Goal: Task Accomplishment & Management: Complete application form

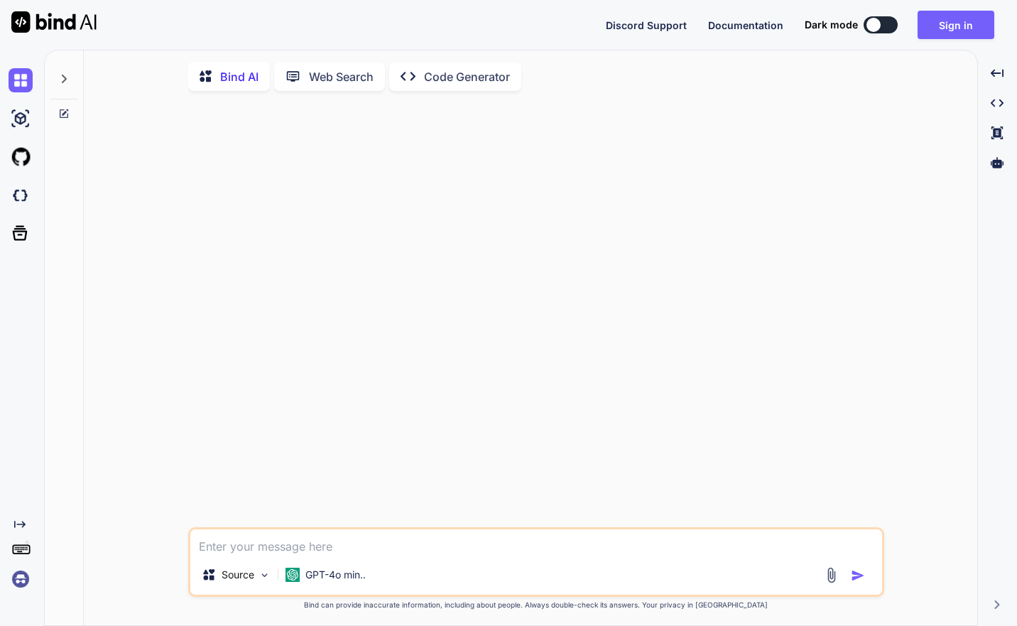
type textarea "x"
click at [53, 25] on img at bounding box center [53, 21] width 85 height 21
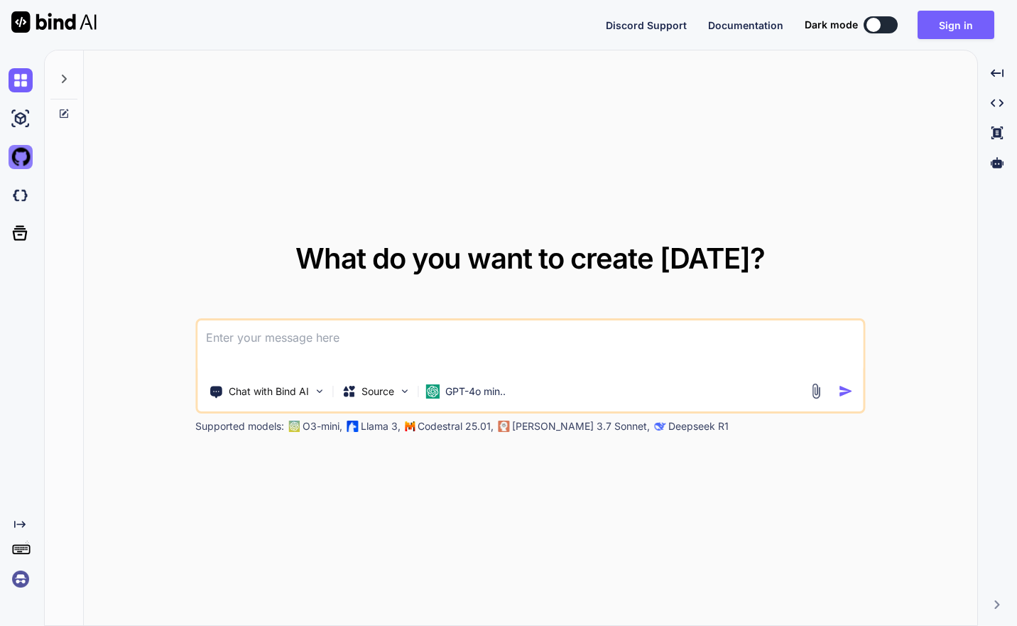
click at [16, 156] on img at bounding box center [21, 157] width 24 height 24
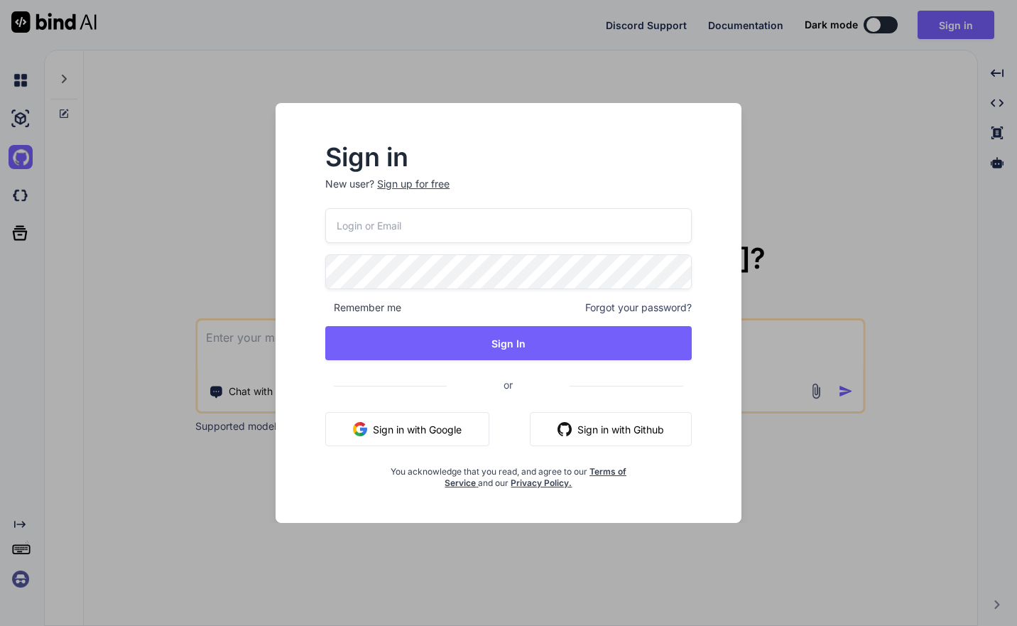
drag, startPoint x: 626, startPoint y: 420, endPoint x: 640, endPoint y: 418, distance: 13.7
click at [626, 419] on button "Sign in with Github" at bounding box center [611, 429] width 162 height 34
click at [812, 127] on div "Sign in New user? Sign up for free Remember me Forgot your password? Sign In or…" at bounding box center [508, 313] width 1017 height 626
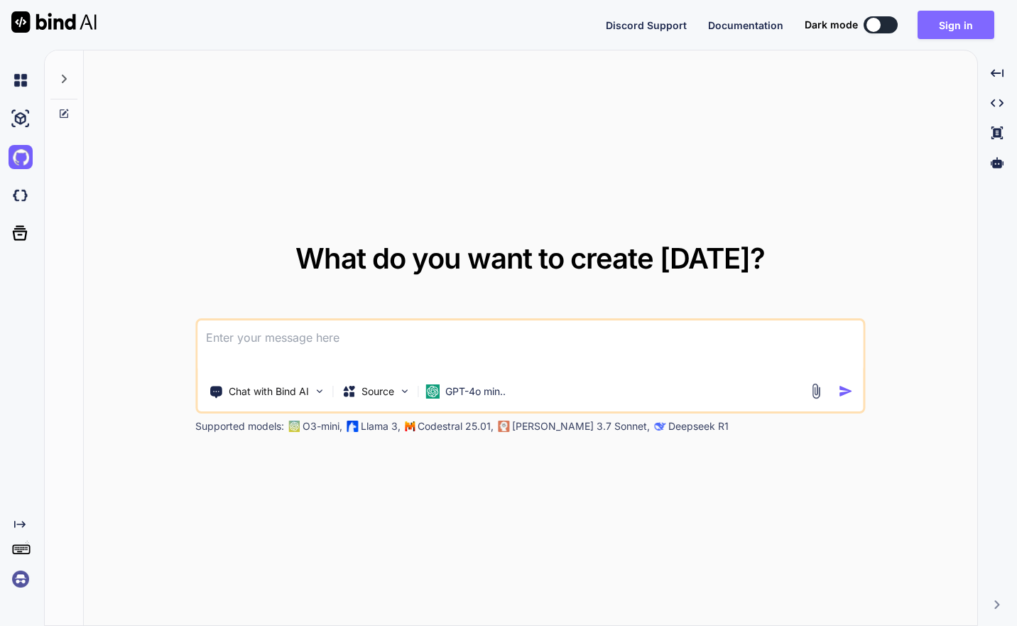
click at [928, 33] on button "Sign in" at bounding box center [955, 25] width 77 height 28
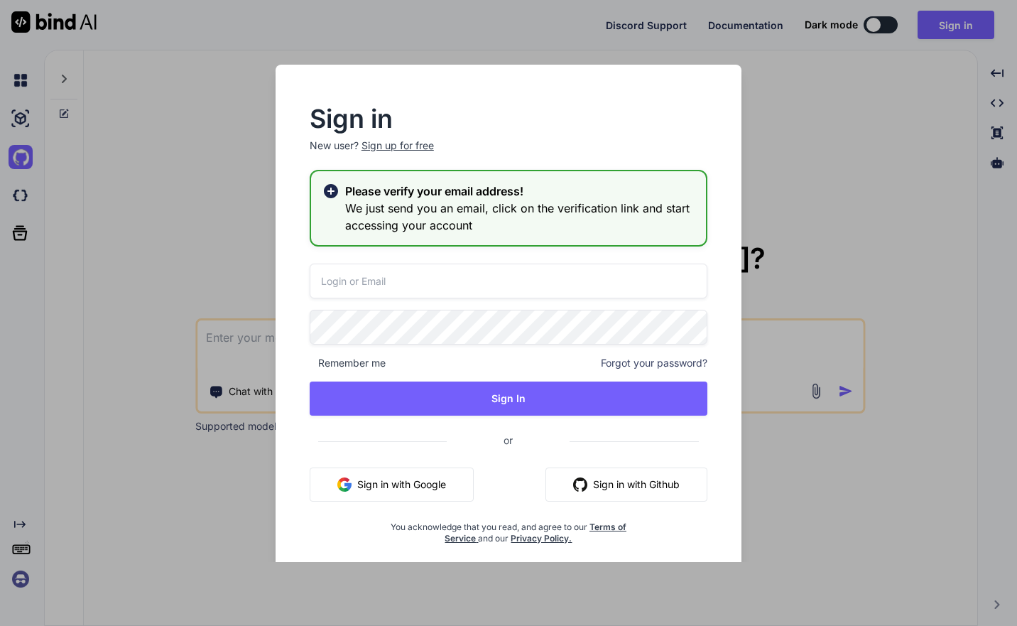
click at [631, 483] on button "Sign in with Github" at bounding box center [626, 484] width 162 height 34
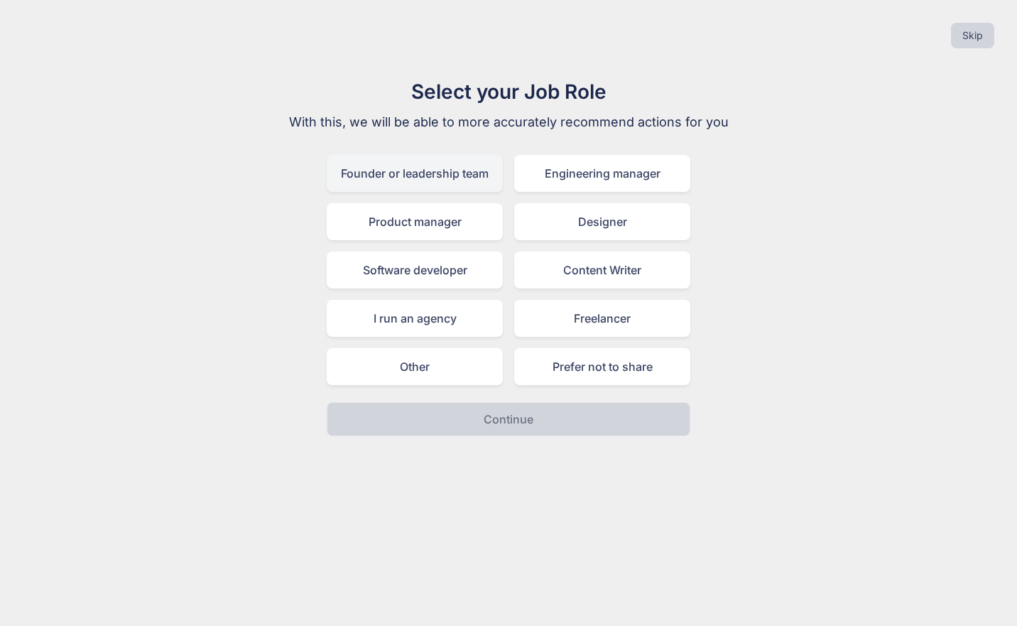
click at [484, 178] on div "Founder or leadership team" at bounding box center [415, 173] width 176 height 37
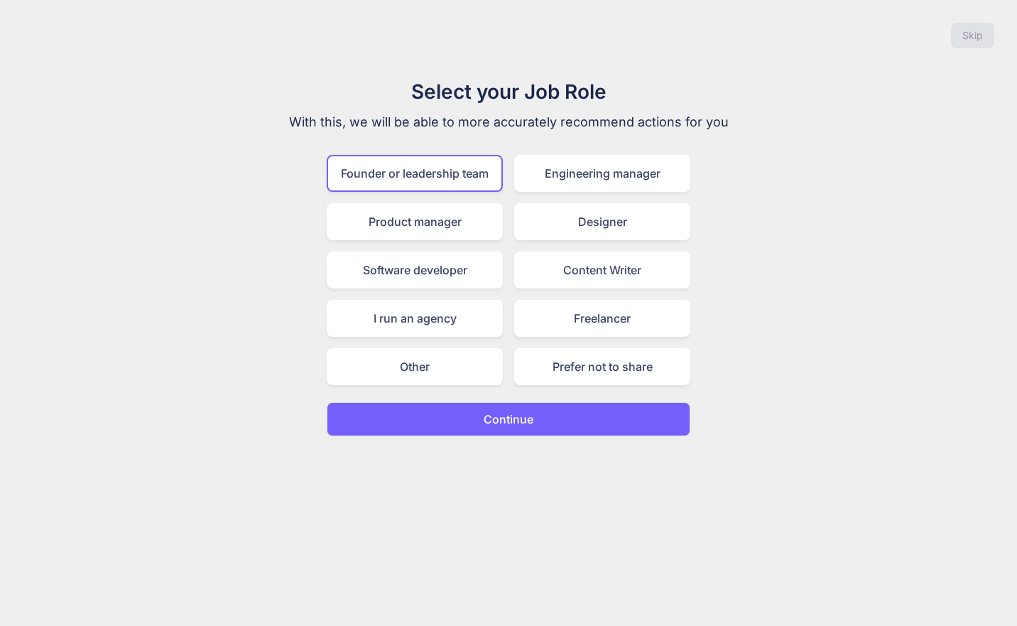
click at [580, 426] on button "Continue" at bounding box center [509, 419] width 364 height 34
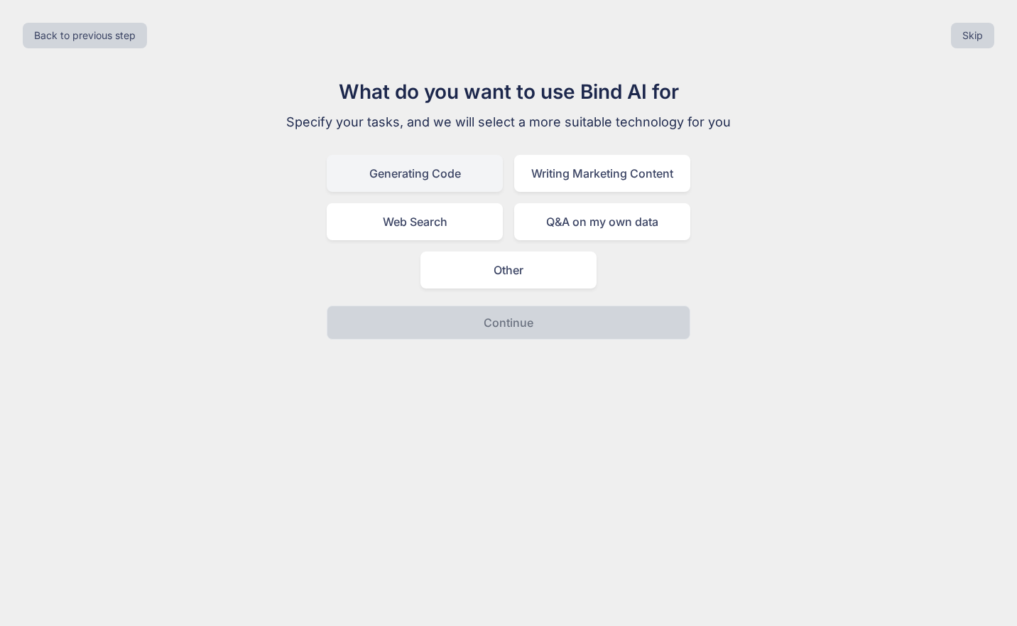
click at [442, 173] on div "Generating Code" at bounding box center [415, 173] width 176 height 37
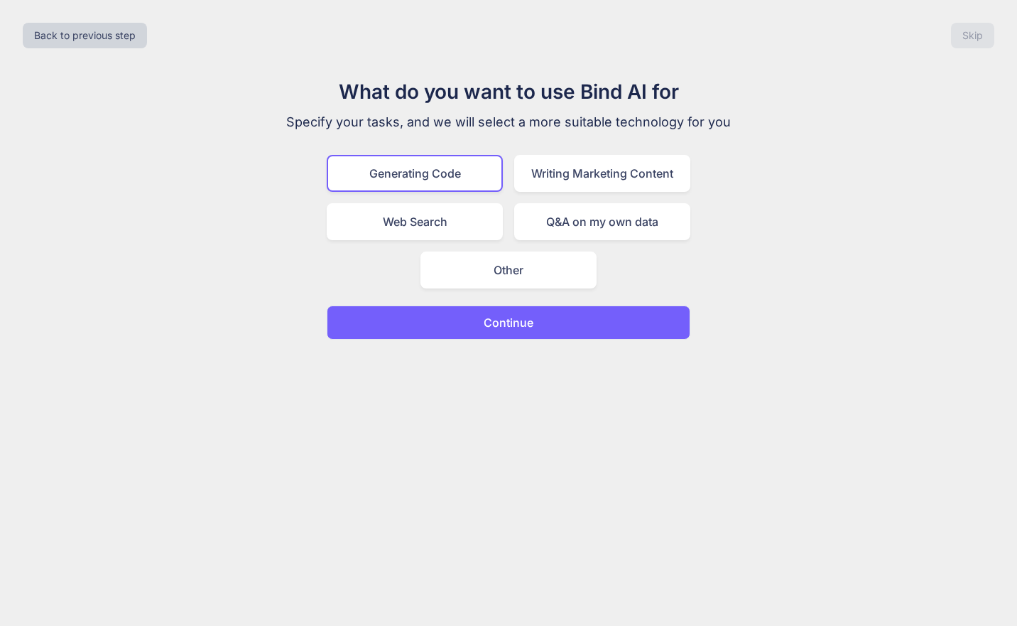
click at [544, 332] on button "Continue" at bounding box center [509, 322] width 364 height 34
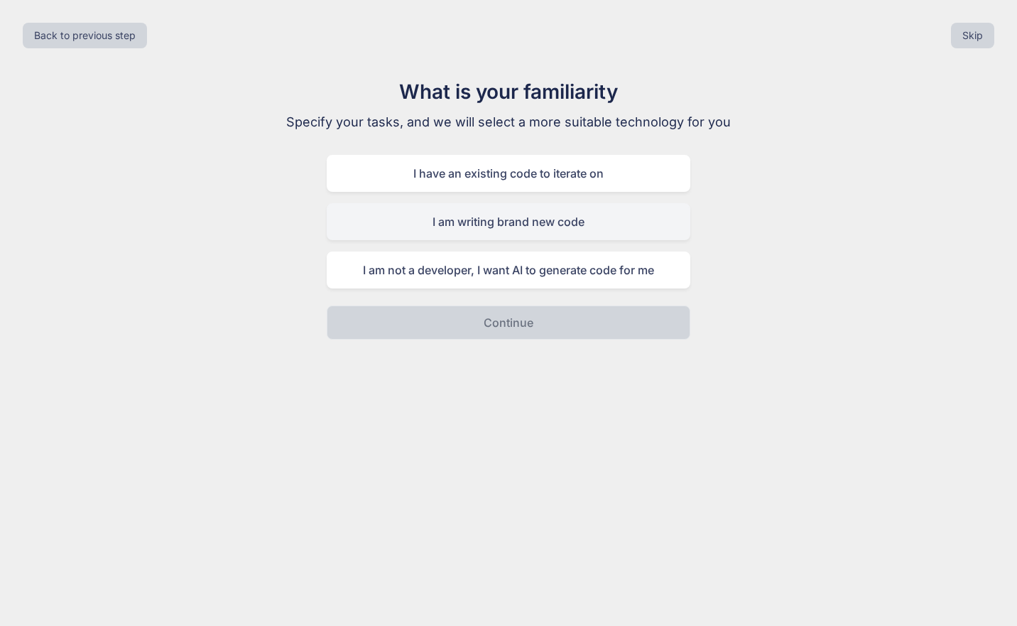
click at [637, 223] on div "I am writing brand new code" at bounding box center [509, 221] width 364 height 37
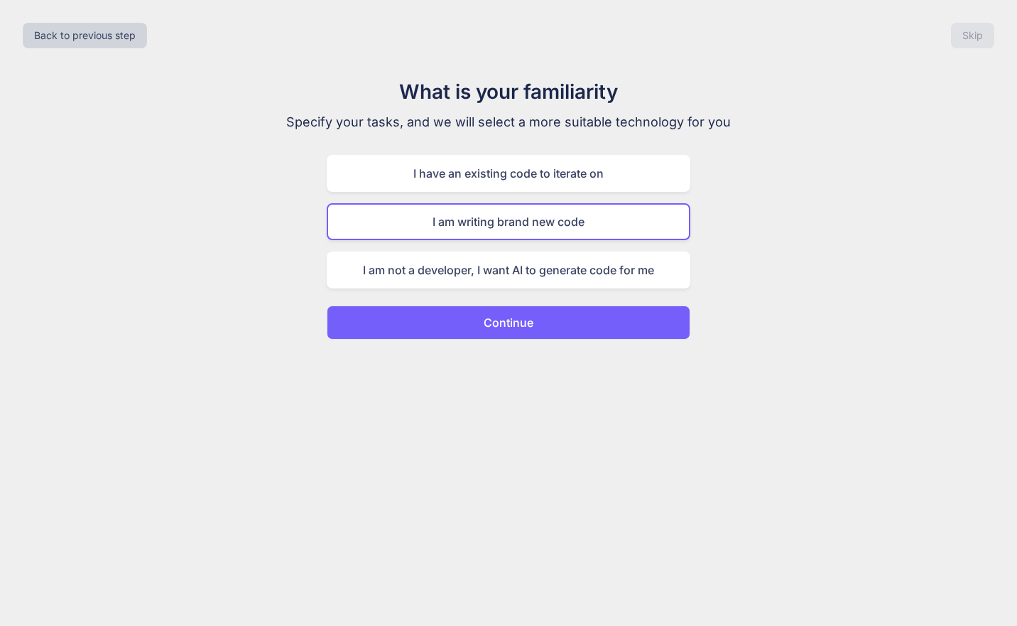
click at [548, 314] on button "Continue" at bounding box center [509, 322] width 364 height 34
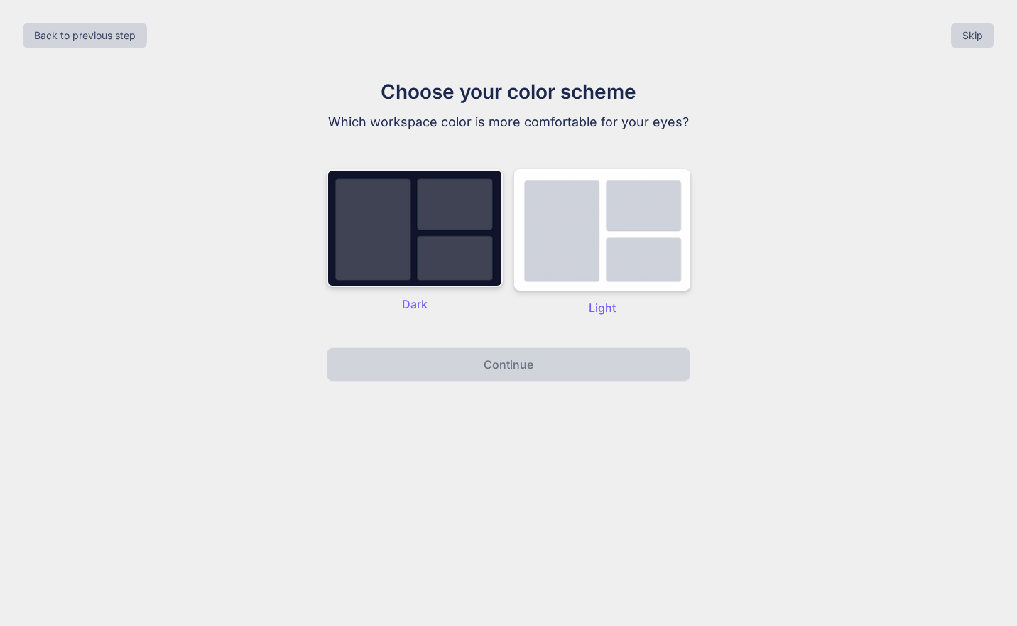
click at [462, 219] on img at bounding box center [415, 228] width 176 height 118
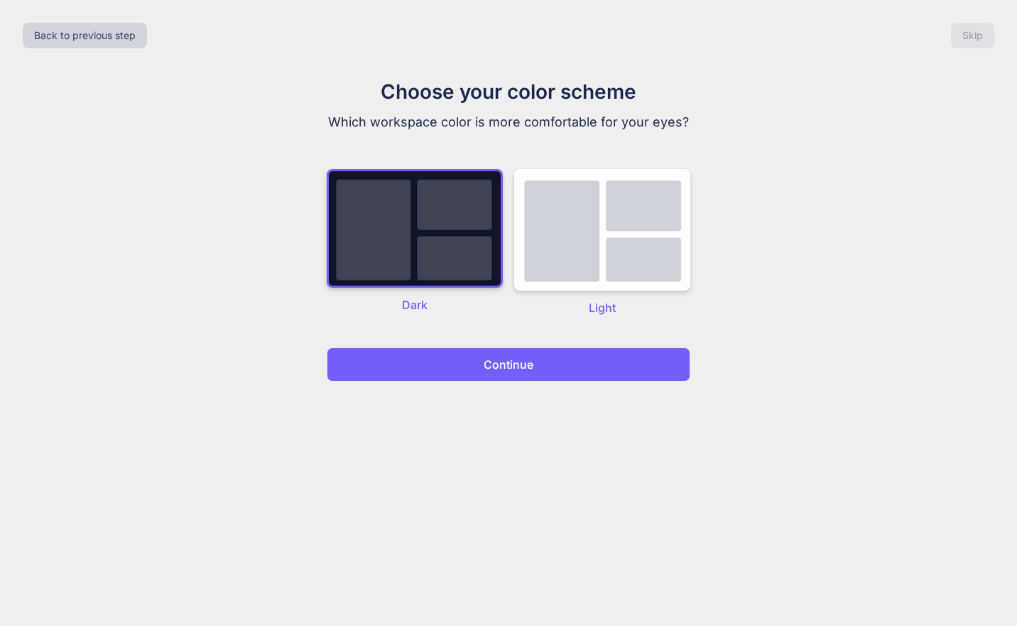
click at [584, 355] on button "Continue" at bounding box center [509, 364] width 364 height 34
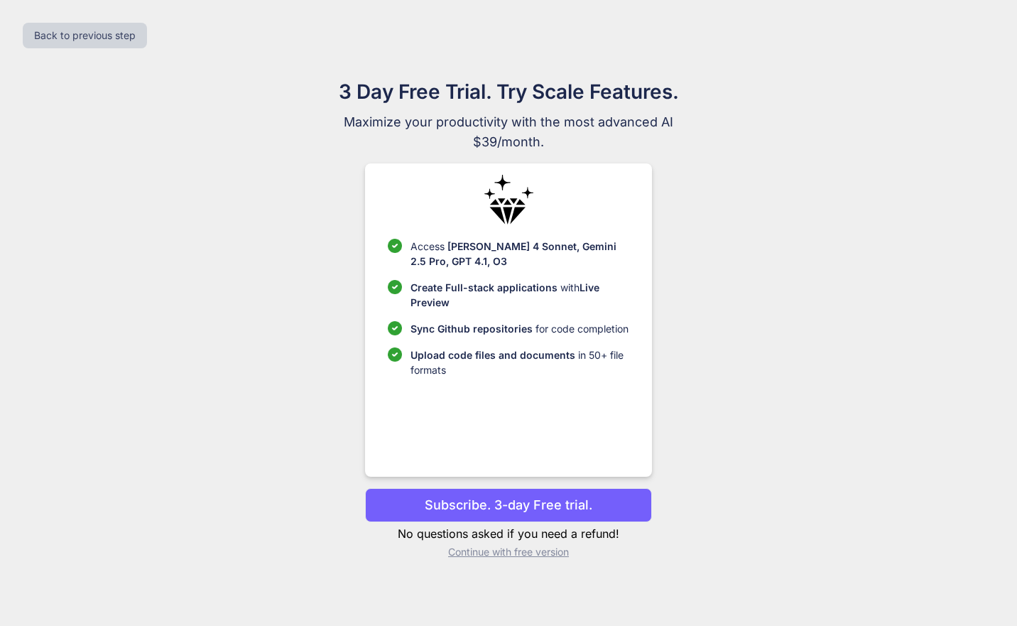
click at [691, 124] on span "Maximize your productivity with the most advanced AI" at bounding box center [508, 122] width 477 height 20
click at [542, 551] on p "Continue with free version" at bounding box center [508, 552] width 286 height 14
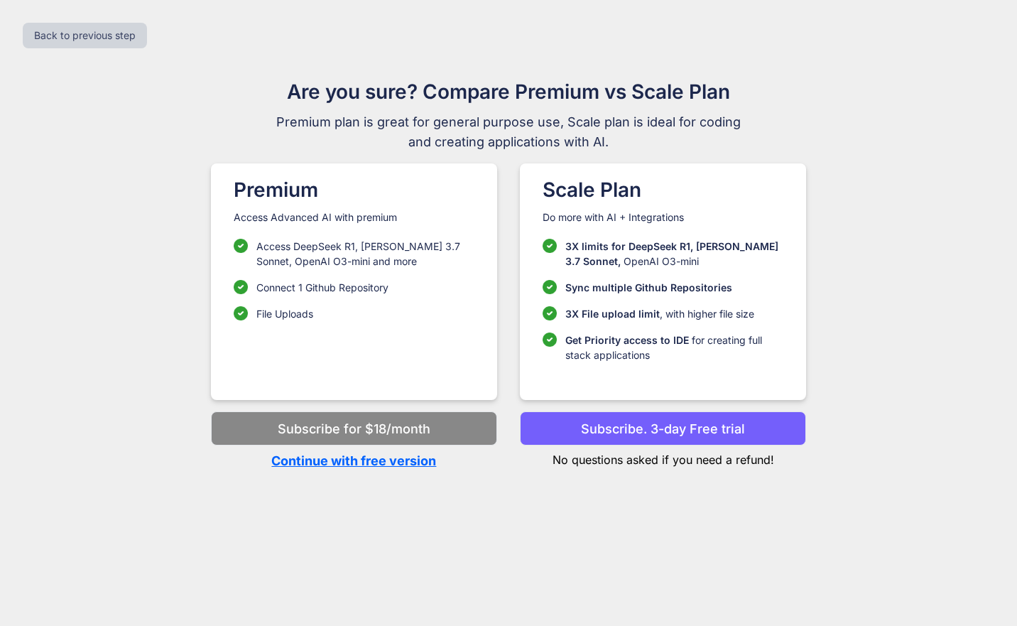
click at [416, 464] on p "Continue with free version" at bounding box center [354, 460] width 286 height 19
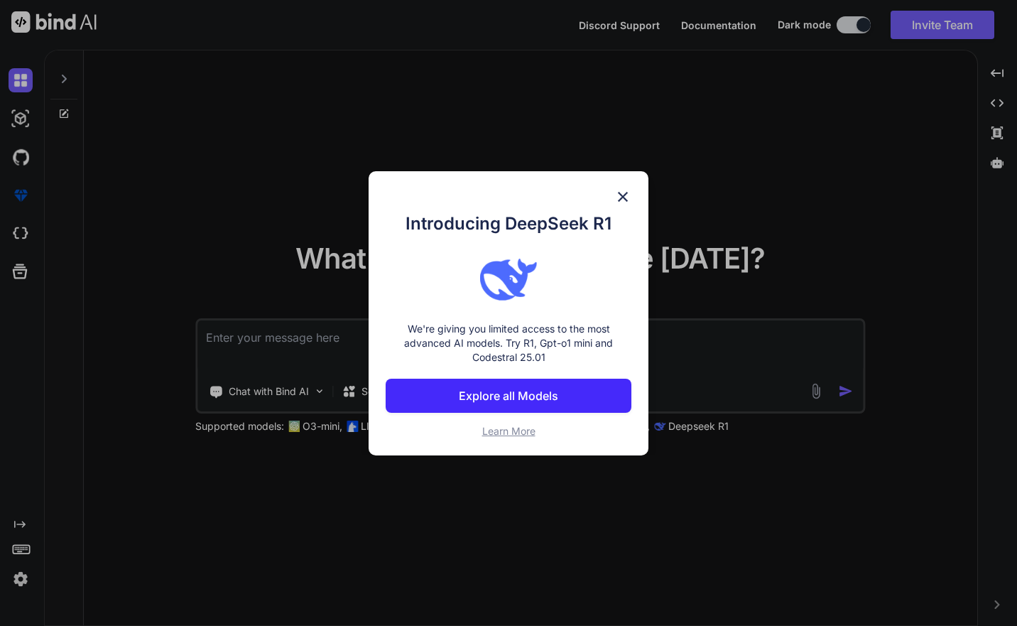
click at [626, 200] on img at bounding box center [622, 196] width 17 height 17
